Goal: Check status: Check status

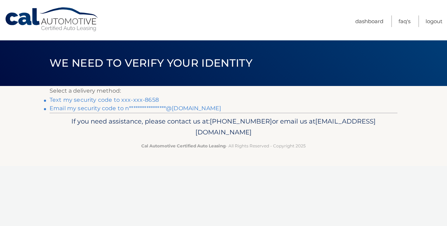
click at [146, 99] on link "Text my security code to xxx-xxx-8658" at bounding box center [104, 100] width 109 height 7
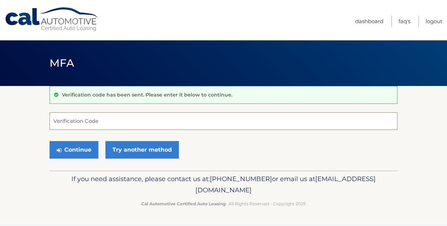
click at [113, 122] on input "Verification Code" at bounding box center [224, 121] width 348 height 18
type input "403489"
click at [50, 141] on button "Continue" at bounding box center [74, 150] width 49 height 18
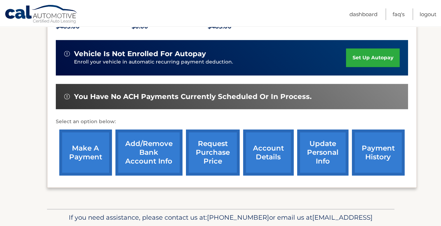
scroll to position [199, 0]
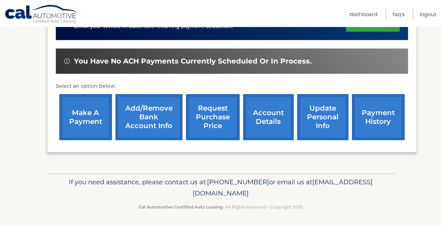
click at [270, 119] on link "account details" at bounding box center [268, 117] width 51 height 46
click at [219, 117] on link "request purchase price" at bounding box center [213, 117] width 54 height 46
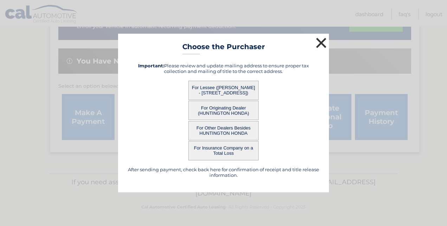
click at [317, 45] on button "×" at bounding box center [321, 43] width 14 height 14
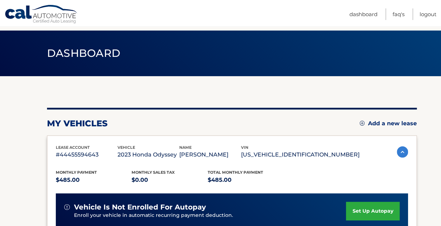
scroll to position [0, 0]
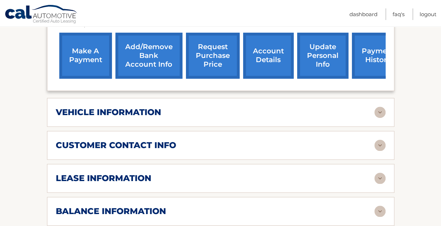
scroll to position [281, 0]
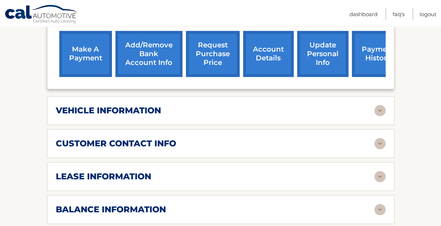
click at [263, 106] on div "vehicle information vehicle Year 2023 vehicle make Honda vehicle model Odyssey …" at bounding box center [221, 110] width 348 height 29
click at [377, 105] on img at bounding box center [380, 110] width 11 height 11
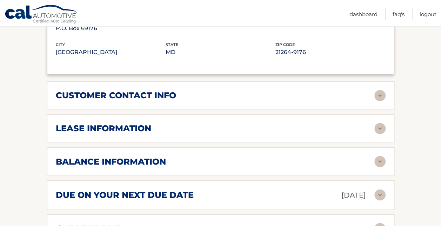
scroll to position [499, 0]
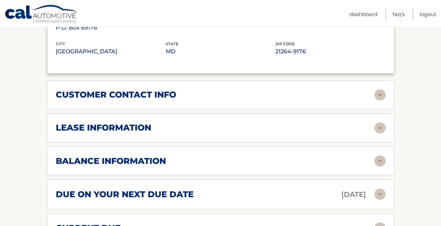
click at [343, 123] on div "lease information" at bounding box center [215, 128] width 319 height 11
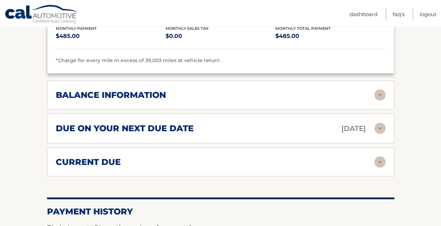
scroll to position [697, 0]
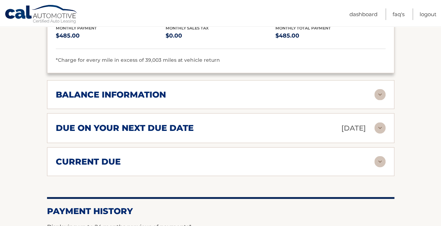
click at [379, 156] on img at bounding box center [380, 161] width 11 height 11
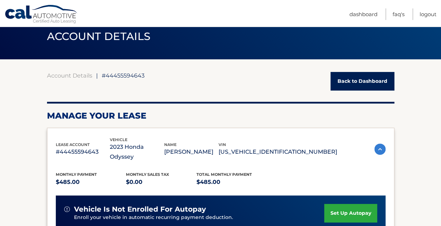
scroll to position [0, 0]
